Goal: Information Seeking & Learning: Find specific page/section

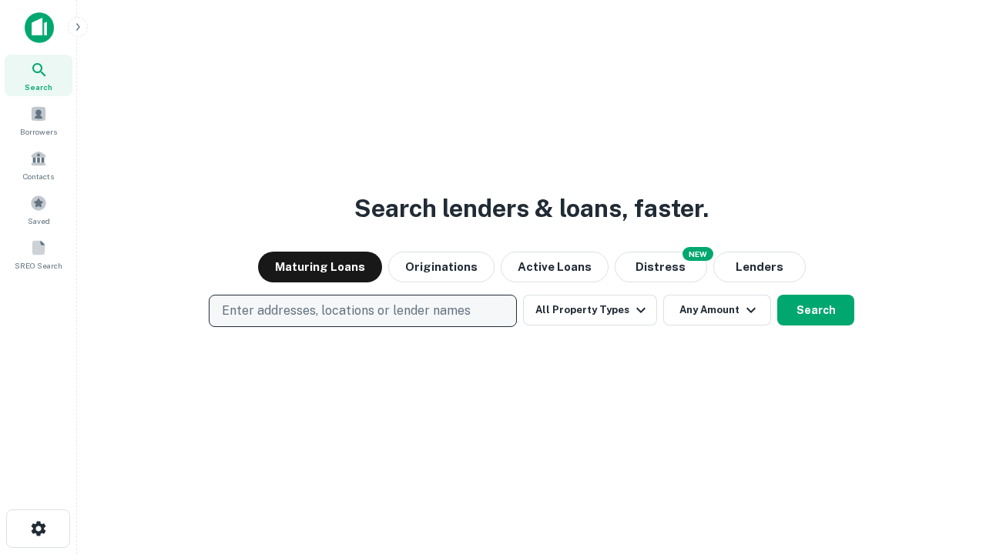
click at [362, 311] on p "Enter addresses, locations or lender names" at bounding box center [346, 311] width 249 height 18
type input "**********"
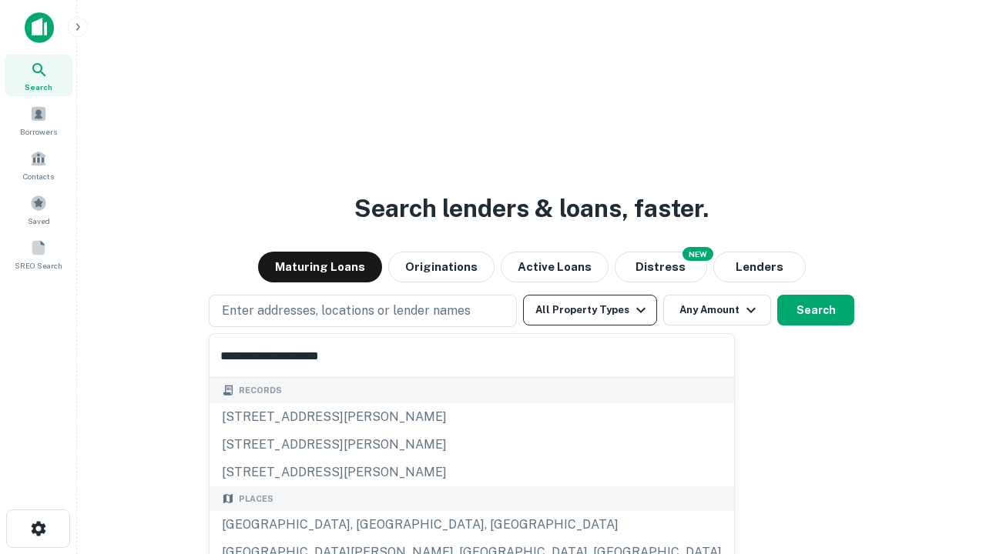
click at [368, 525] on div "Santa Monica, CA, USA" at bounding box center [471, 525] width 524 height 28
click at [590, 310] on button "All Property Types" at bounding box center [590, 310] width 134 height 31
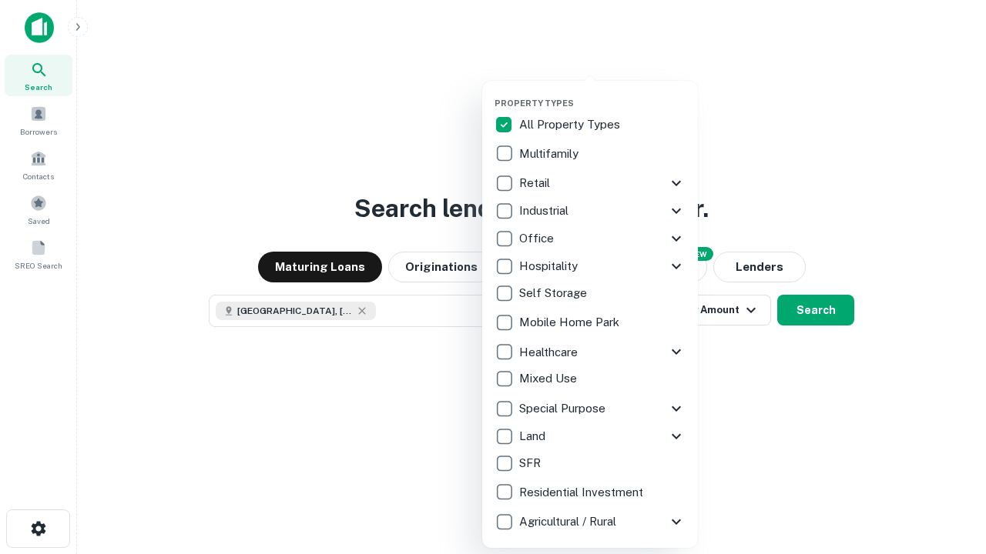
click at [602, 93] on button "button" at bounding box center [602, 93] width 216 height 1
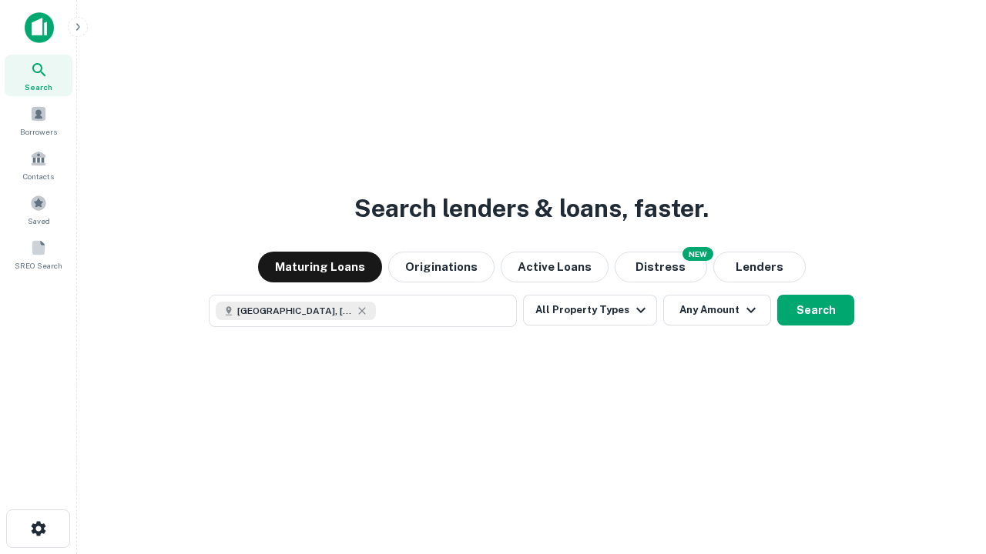
scroll to position [25, 0]
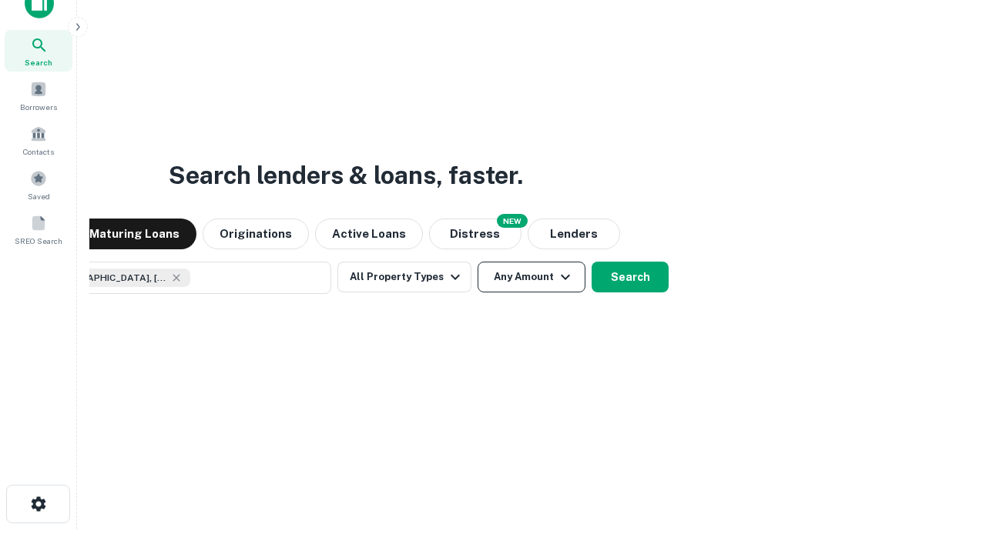
click at [477, 262] on button "Any Amount" at bounding box center [531, 277] width 108 height 31
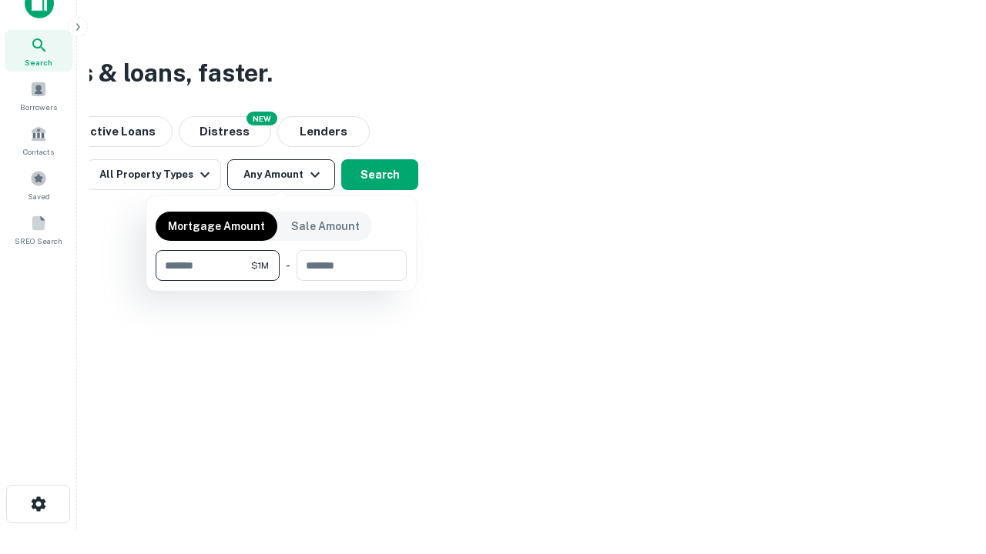
type input "*******"
click at [281, 281] on button "button" at bounding box center [281, 281] width 251 height 1
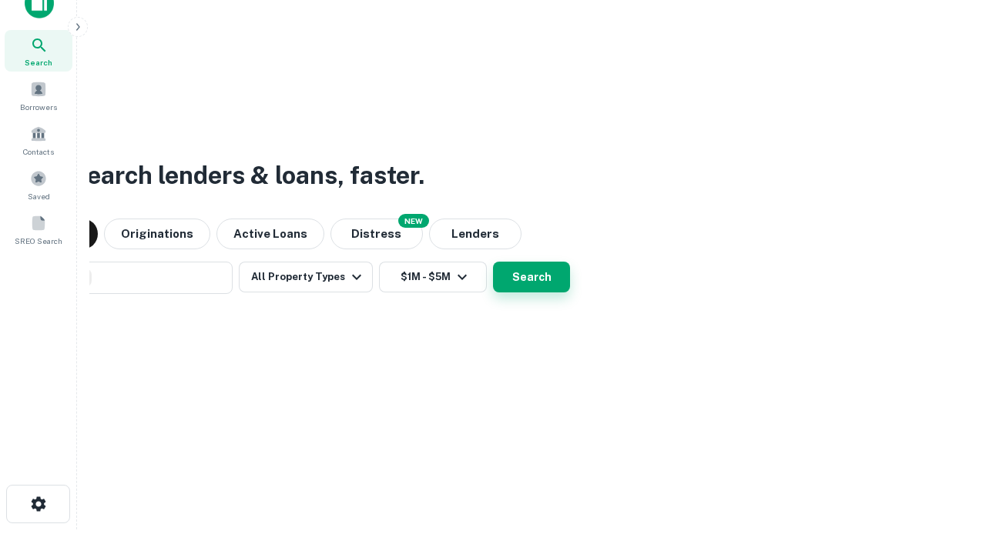
click at [493, 262] on button "Search" at bounding box center [531, 277] width 77 height 31
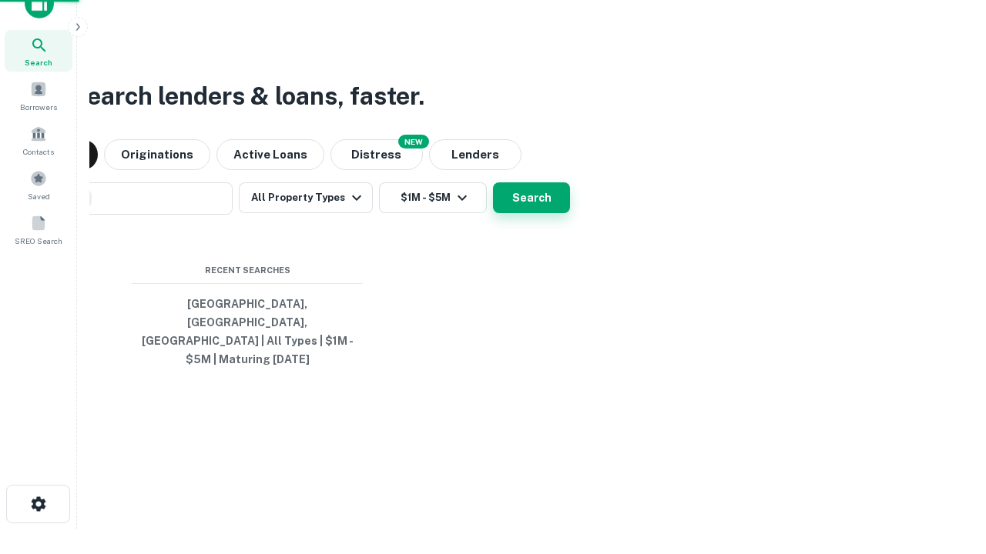
scroll to position [50, 436]
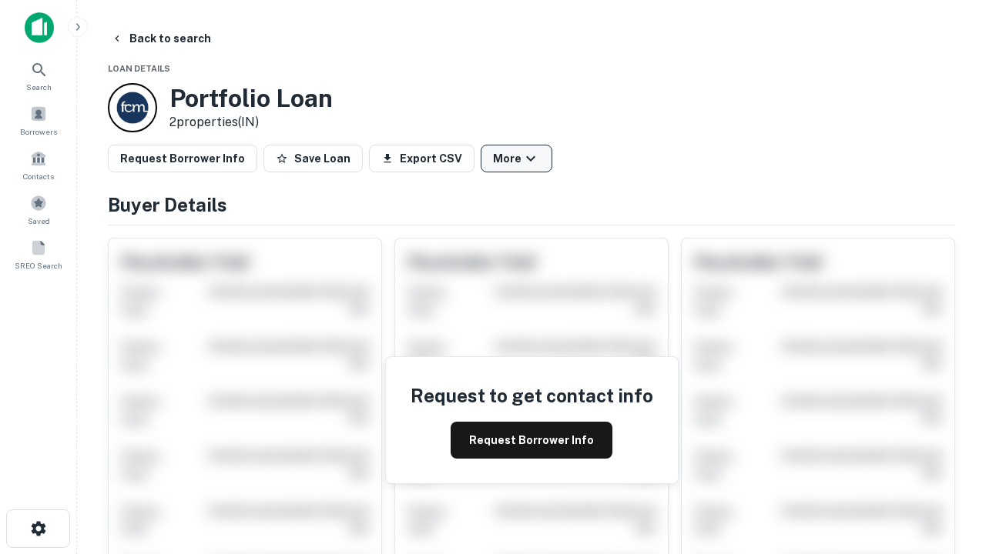
click at [516, 159] on button "More" at bounding box center [516, 159] width 72 height 28
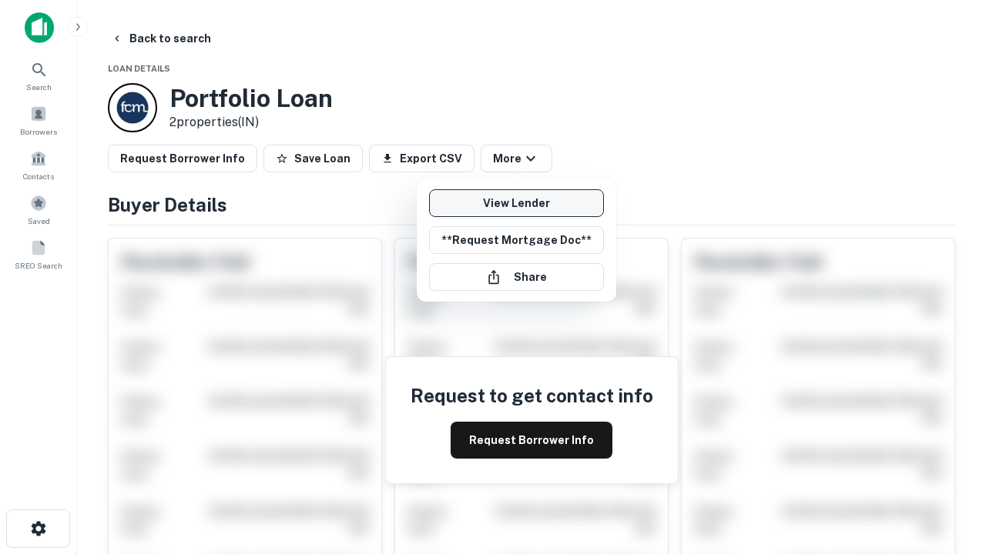
click at [516, 203] on link "View Lender" at bounding box center [516, 203] width 175 height 28
